Goal: Information Seeking & Learning: Find specific fact

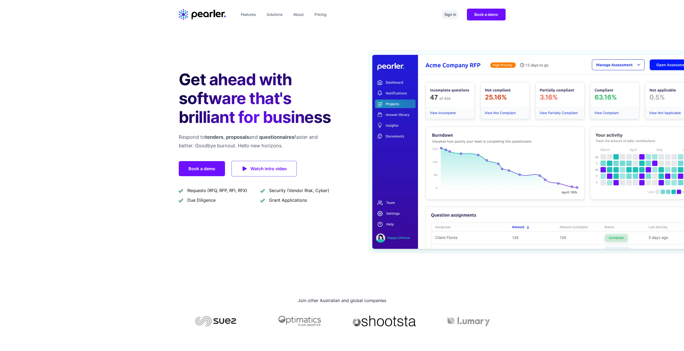
click at [451, 12] on link "Sign in" at bounding box center [450, 14] width 16 height 9
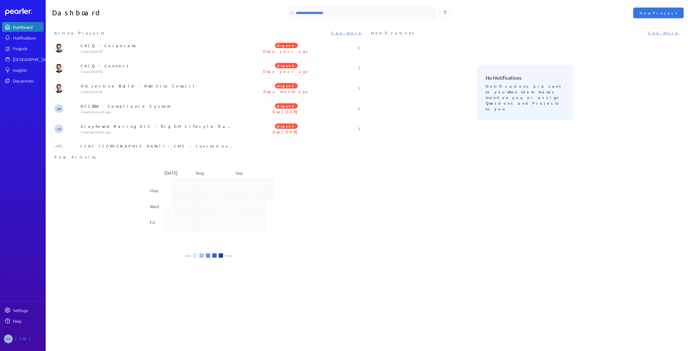
click at [103, 213] on icon "[DATE] Aug Sep Mon Wed Fri" at bounding box center [208, 210] width 312 height 86
click at [24, 55] on link "[GEOGRAPHIC_DATA]" at bounding box center [22, 59] width 41 height 10
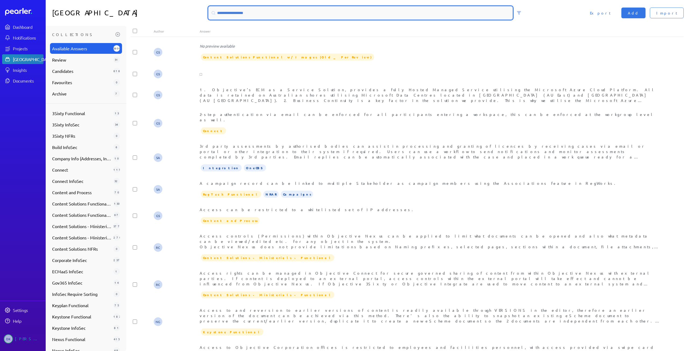
click at [235, 12] on input at bounding box center [361, 12] width 304 height 13
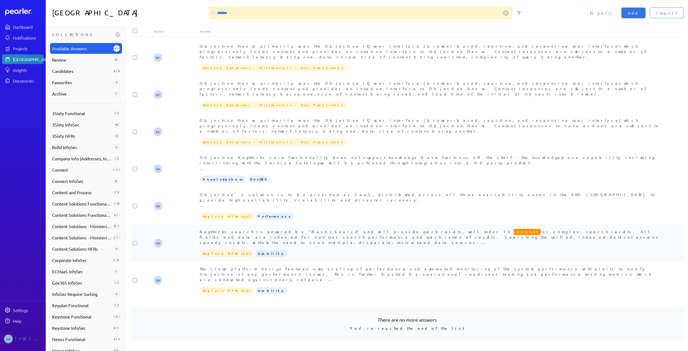
click at [276, 229] on div "RegWorks search is powered by "ElasticSearch" and will provide quick results, w…" at bounding box center [430, 237] width 461 height 16
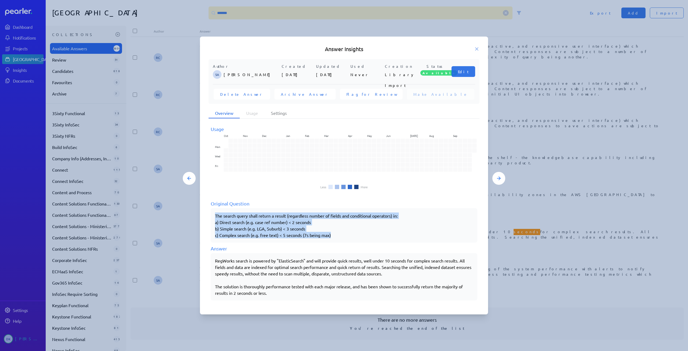
drag, startPoint x: 339, startPoint y: 236, endPoint x: 213, endPoint y: 215, distance: 128.0
click at [213, 215] on div "The search query shall return a result (regardless number of fields and conditi…" at bounding box center [344, 225] width 267 height 34
copy p "The search query shall return a result (regardless number of fields and conditi…"
click at [407, 240] on div "The search query shall return a result (regardless number of fields and conditi…" at bounding box center [344, 225] width 267 height 34
click at [341, 247] on div "Answer" at bounding box center [344, 248] width 267 height 7
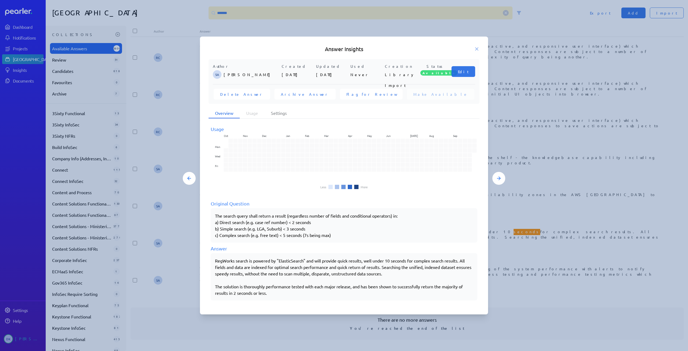
click at [336, 294] on div "RegWorks search is powered by "ElasticSearch" and will provide quick results, w…" at bounding box center [344, 276] width 258 height 39
click at [475, 50] on icon at bounding box center [476, 49] width 3 height 3
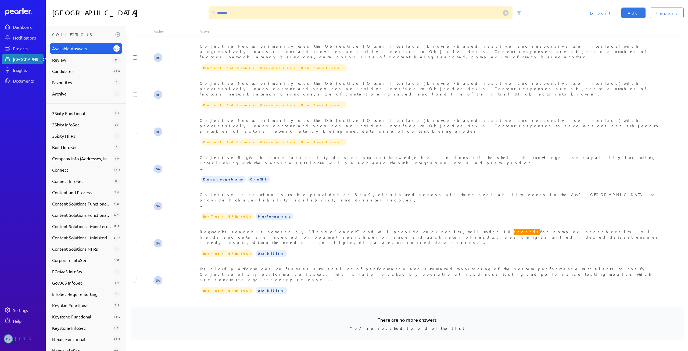
click at [327, 307] on div "There are no more answers You're reached the end of the list" at bounding box center [407, 323] width 553 height 32
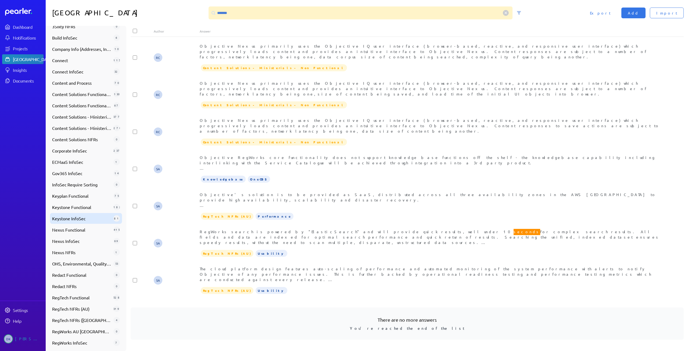
scroll to position [122, 0]
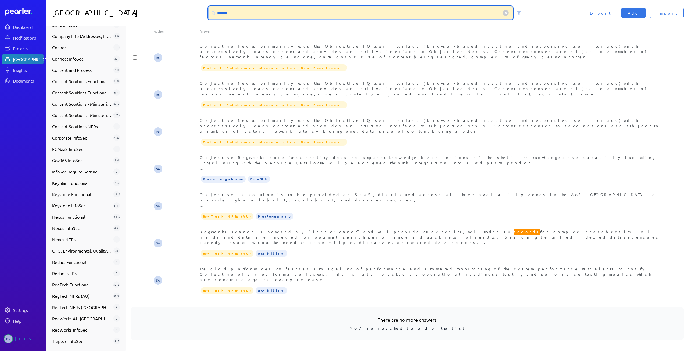
click at [255, 13] on input "*******" at bounding box center [361, 12] width 304 height 13
type input "*"
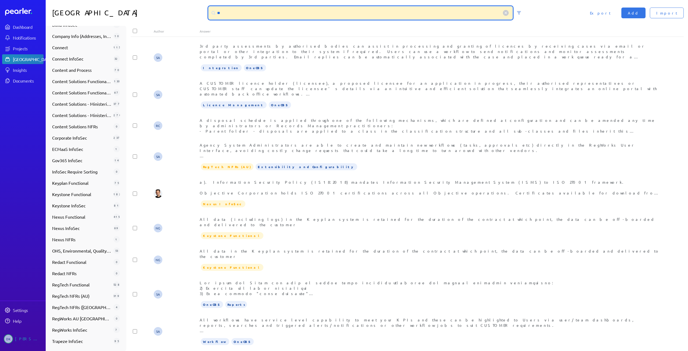
type input "*"
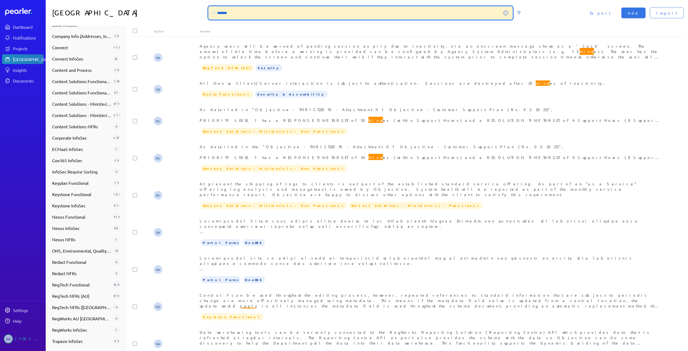
type input "*******"
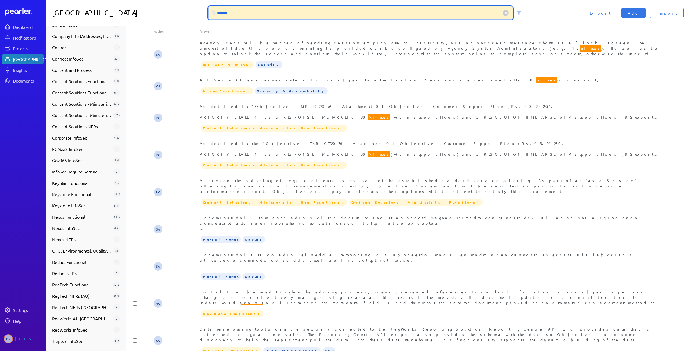
scroll to position [0, 0]
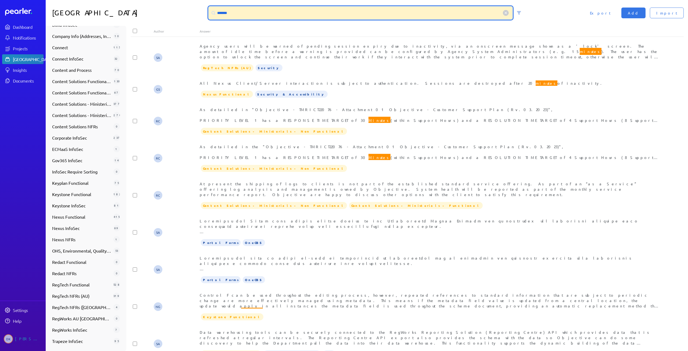
drag, startPoint x: 250, startPoint y: 19, endPoint x: 193, endPoint y: -1, distance: 60.8
click at [193, 0] on html "Dashboard Notifications Projects Answer Library Insights Documents Settings Hel…" at bounding box center [344, 175] width 688 height 351
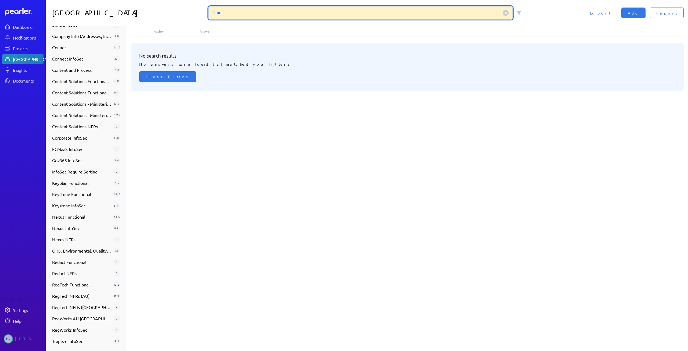
type input "*"
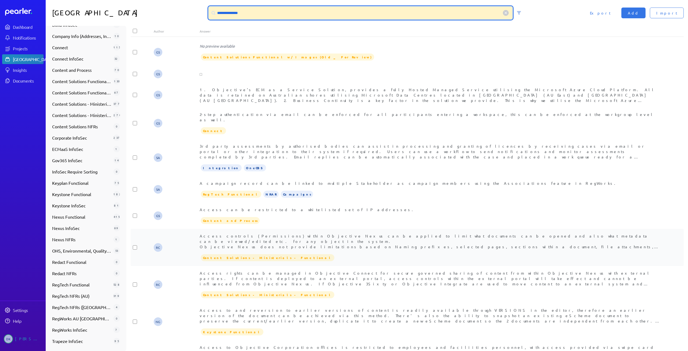
type input "**********"
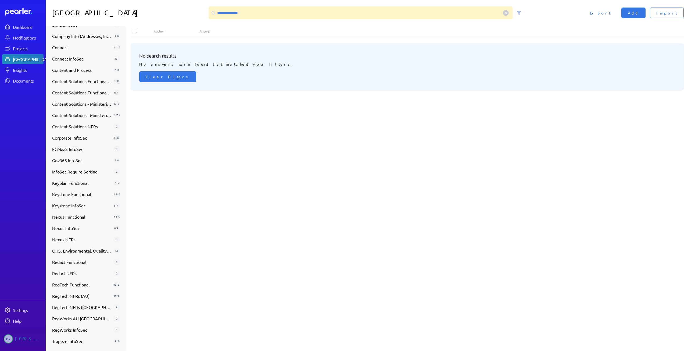
click at [417, 133] on div "No search results No answers were found that matched your filters. Clear Filters" at bounding box center [409, 195] width 557 height 312
